Goal: Information Seeking & Learning: Learn about a topic

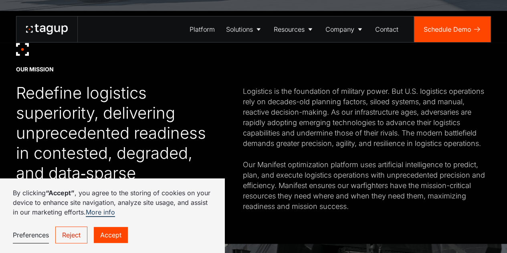
click at [79, 235] on link "Reject" at bounding box center [71, 234] width 32 height 17
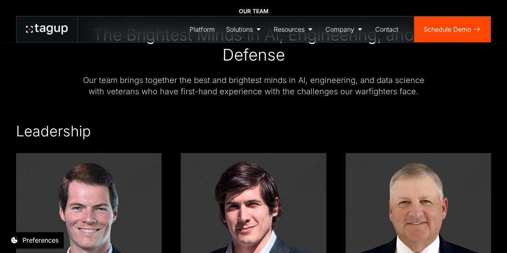
scroll to position [1130, 0]
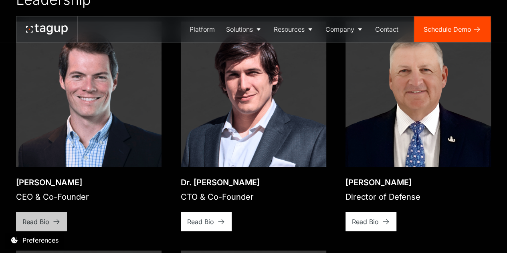
click at [52, 212] on link "Read Bio" at bounding box center [41, 221] width 51 height 19
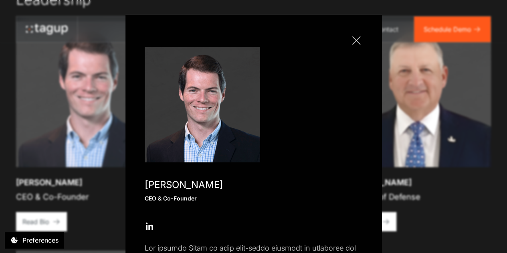
scroll to position [0, 0]
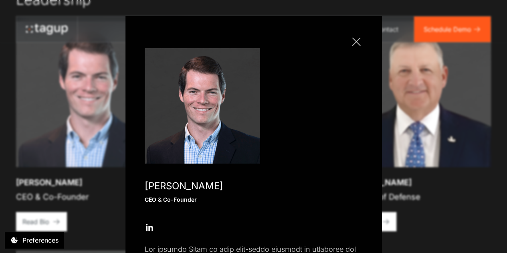
click at [354, 42] on div at bounding box center [356, 41] width 8 height 8
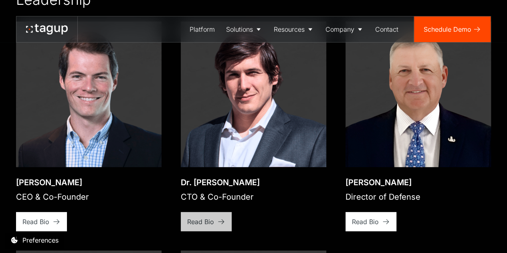
click at [203, 212] on link "Read Bio" at bounding box center [206, 221] width 51 height 19
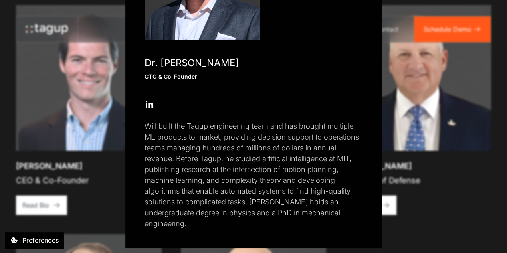
scroll to position [8, 0]
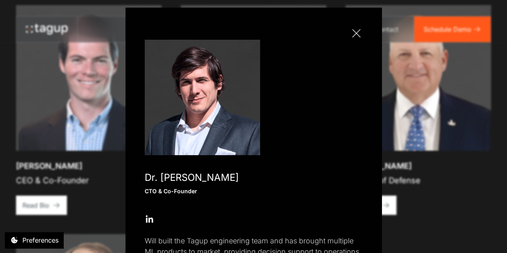
click at [355, 36] on link "Close popup" at bounding box center [356, 33] width 13 height 13
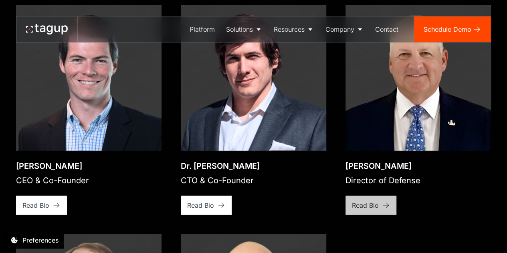
click at [375, 200] on div "Read Bio" at bounding box center [365, 205] width 27 height 10
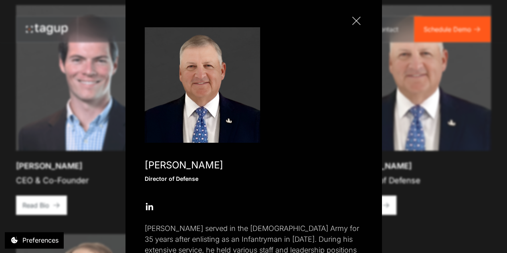
scroll to position [16, 0]
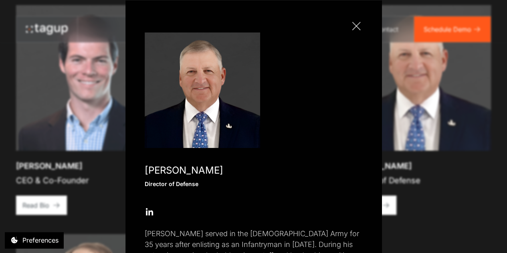
click at [354, 26] on div at bounding box center [356, 26] width 8 height 8
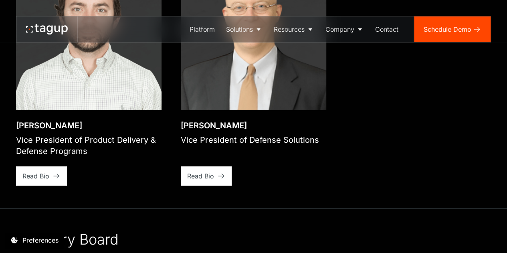
scroll to position [1416, 0]
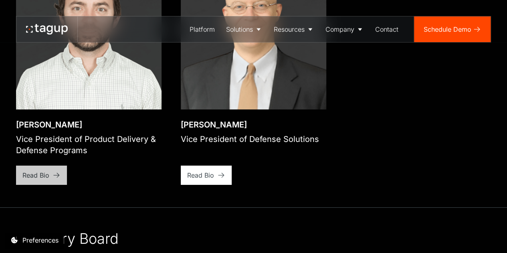
click at [41, 166] on link "Read Bio" at bounding box center [41, 175] width 51 height 19
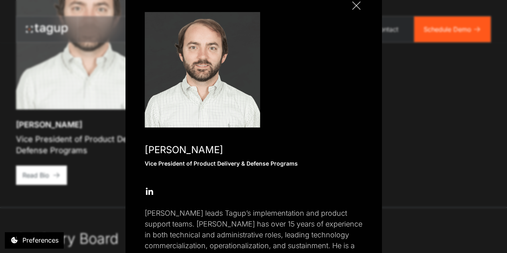
scroll to position [0, 0]
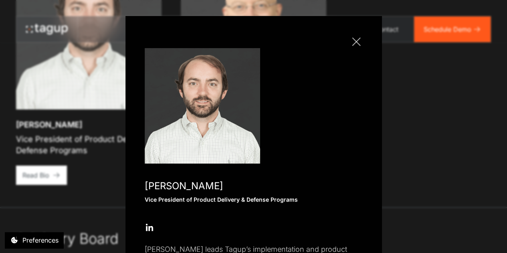
click at [351, 44] on link "Close popup" at bounding box center [356, 41] width 13 height 13
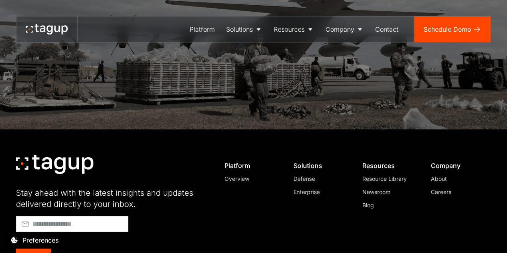
scroll to position [2258, 0]
